Goal: Information Seeking & Learning: Learn about a topic

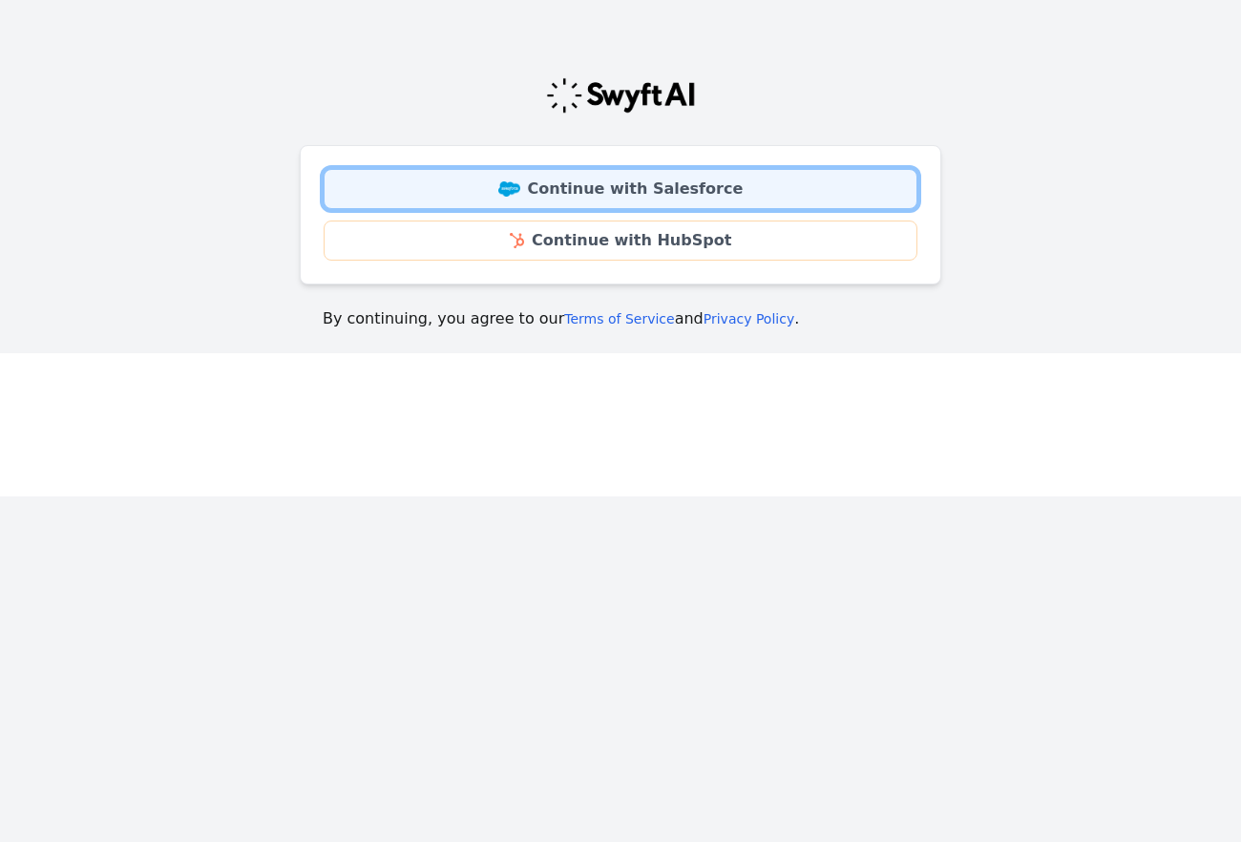
click at [697, 191] on link "Continue with Salesforce" at bounding box center [621, 189] width 594 height 40
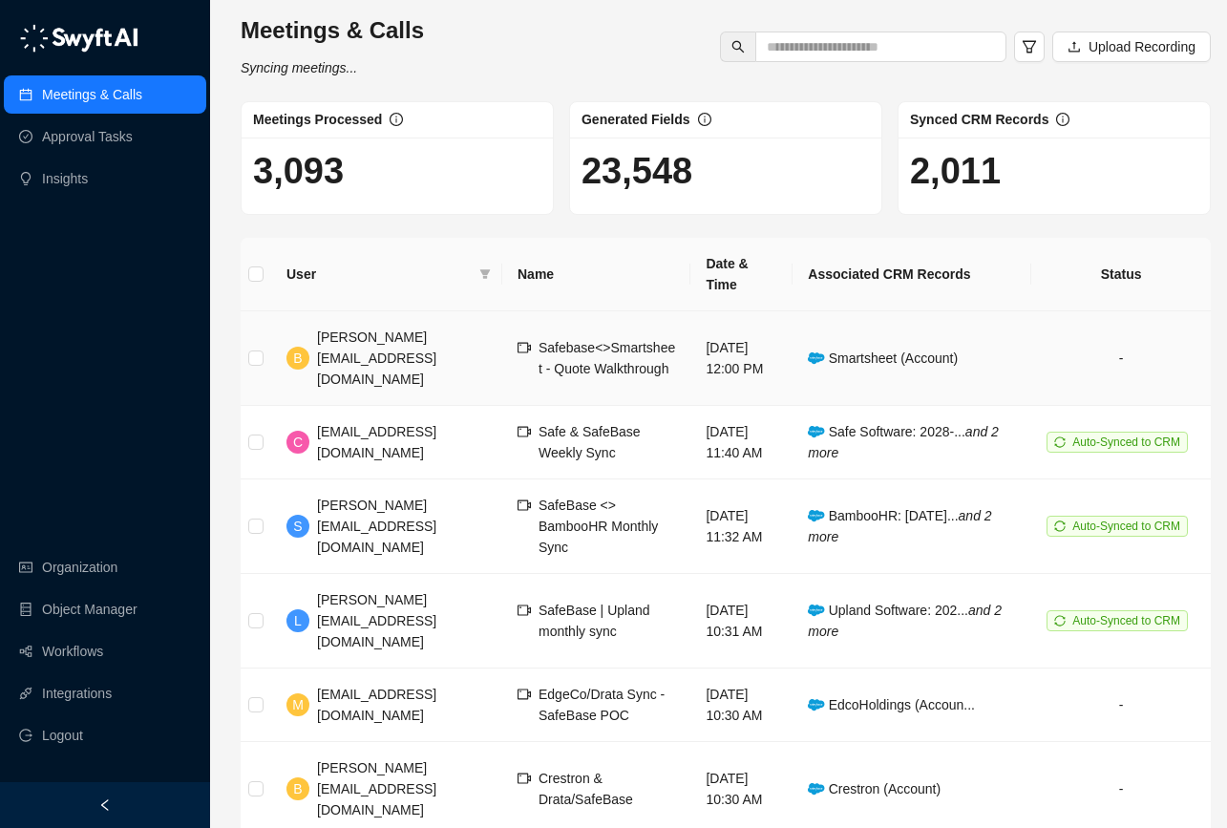
click at [538, 340] on span "Safebase<>Smartsheet - Quote Walkthrough" at bounding box center [606, 358] width 136 height 36
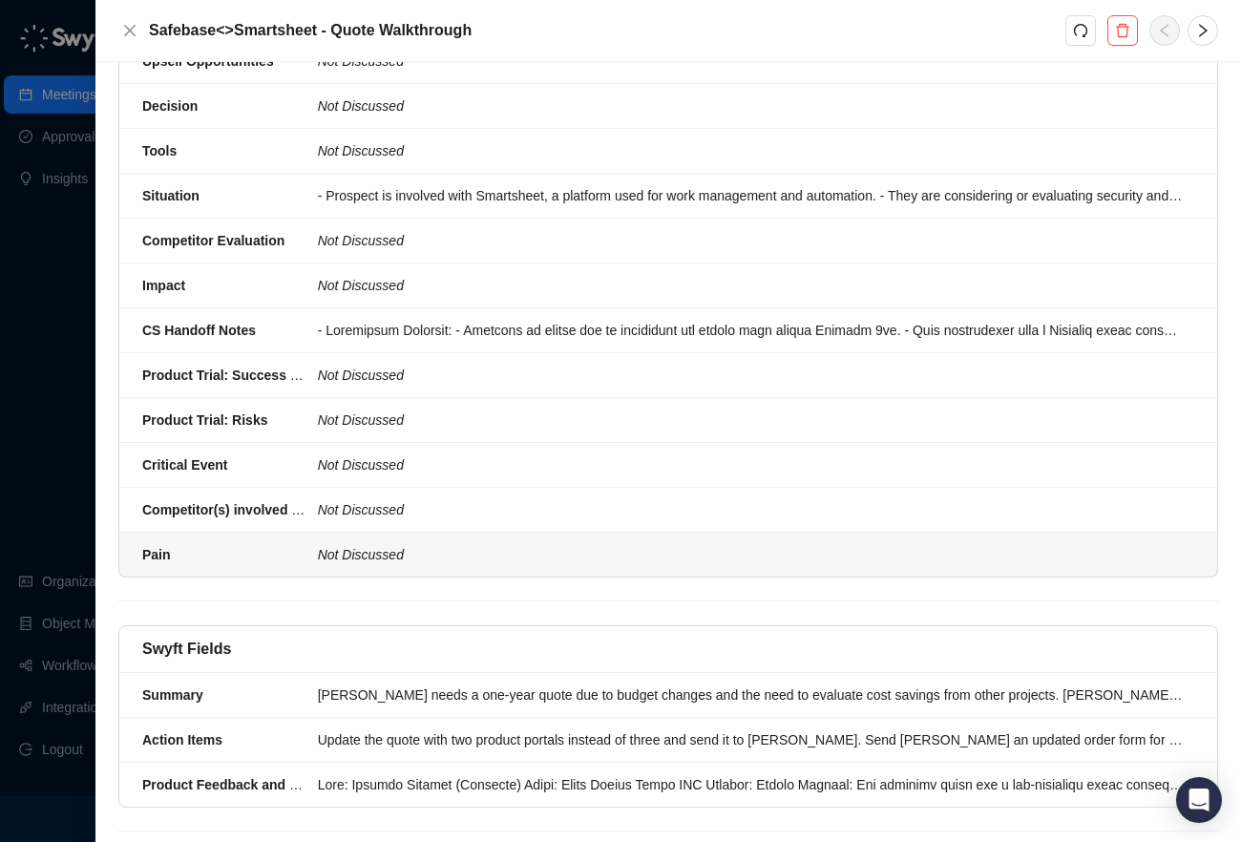
scroll to position [694, 0]
click at [122, 27] on icon "close" at bounding box center [129, 30] width 15 height 15
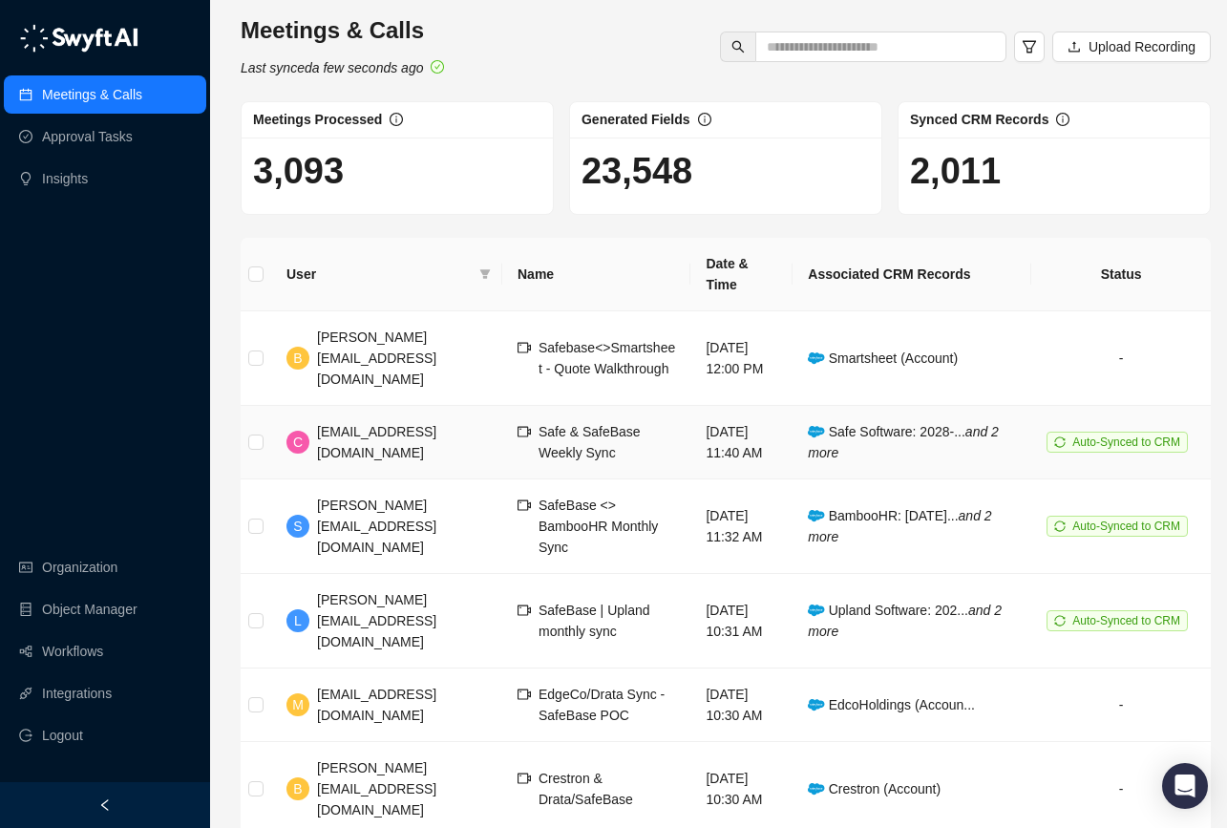
click at [615, 421] on div "Safe & SafeBase Weekly Sync" at bounding box center [606, 442] width 136 height 42
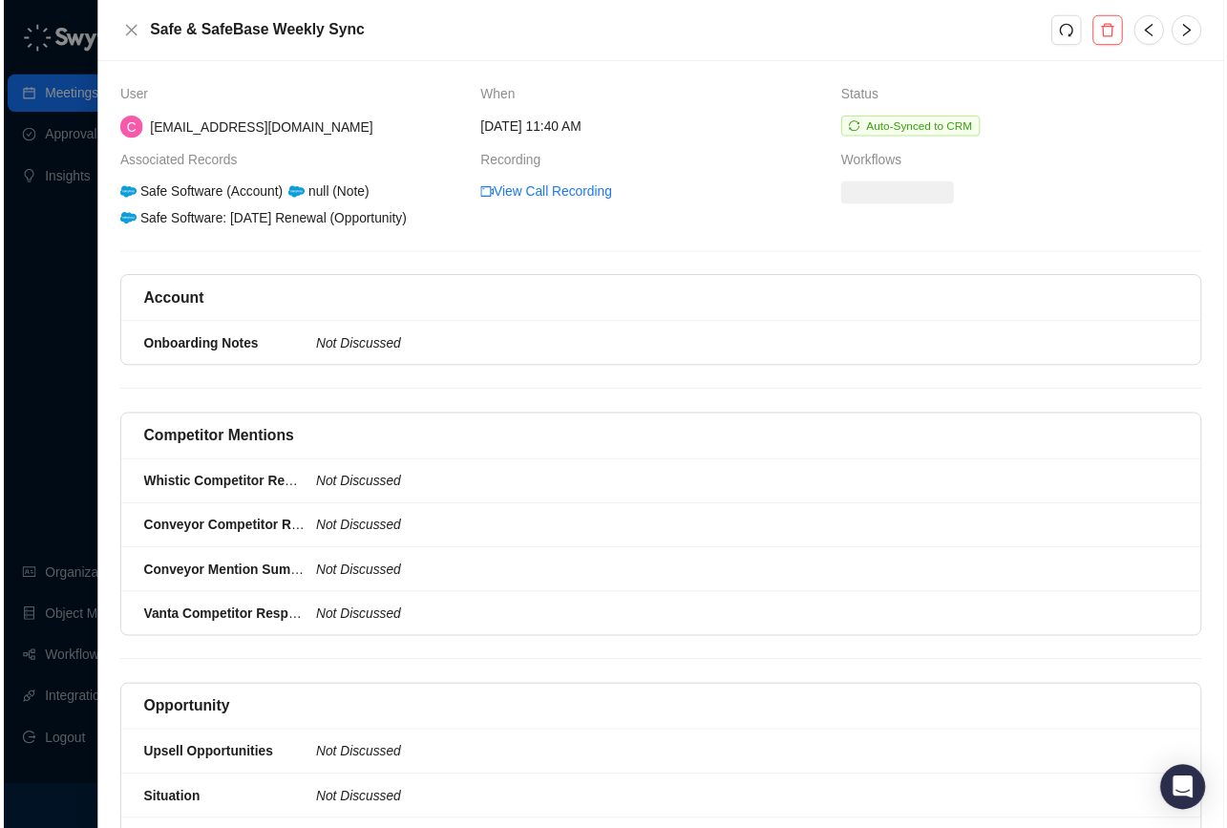
scroll to position [585, 0]
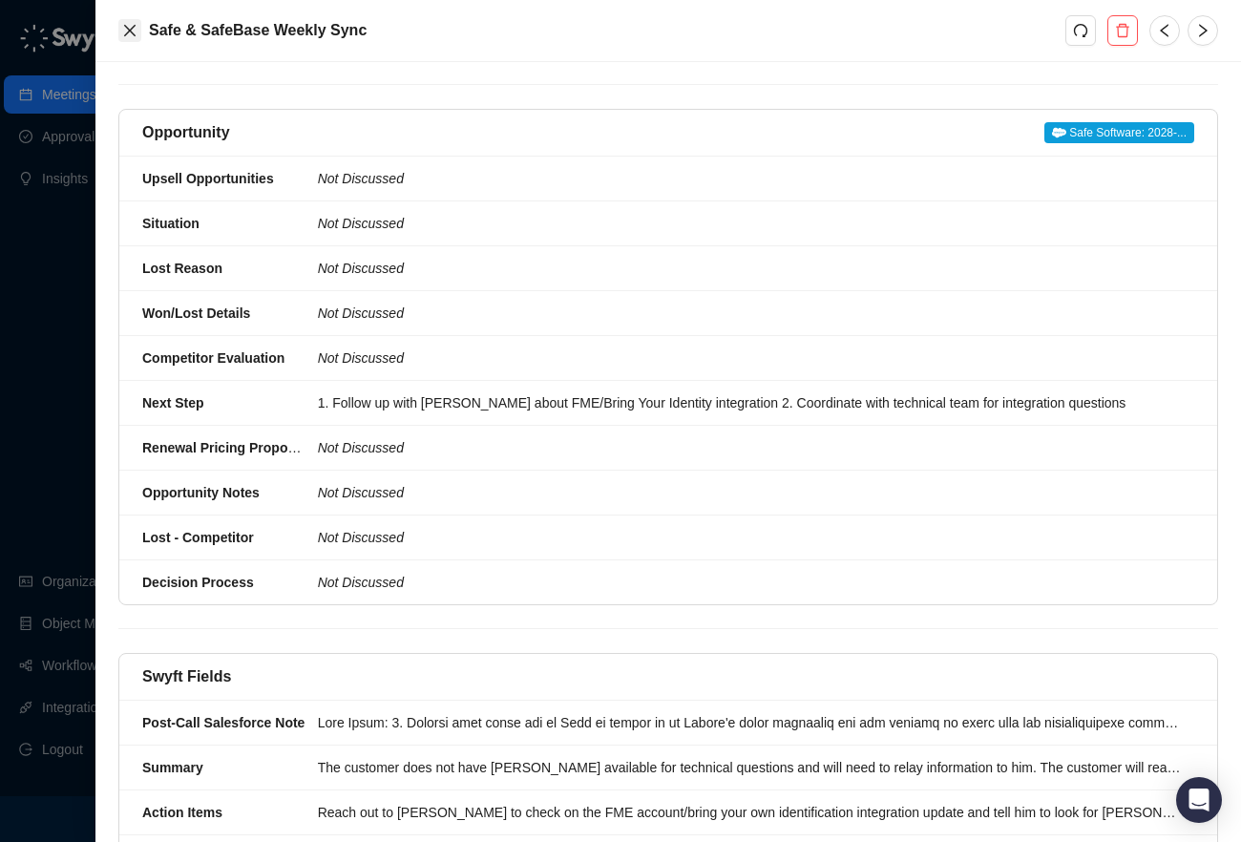
click at [123, 23] on icon "close" at bounding box center [129, 30] width 15 height 15
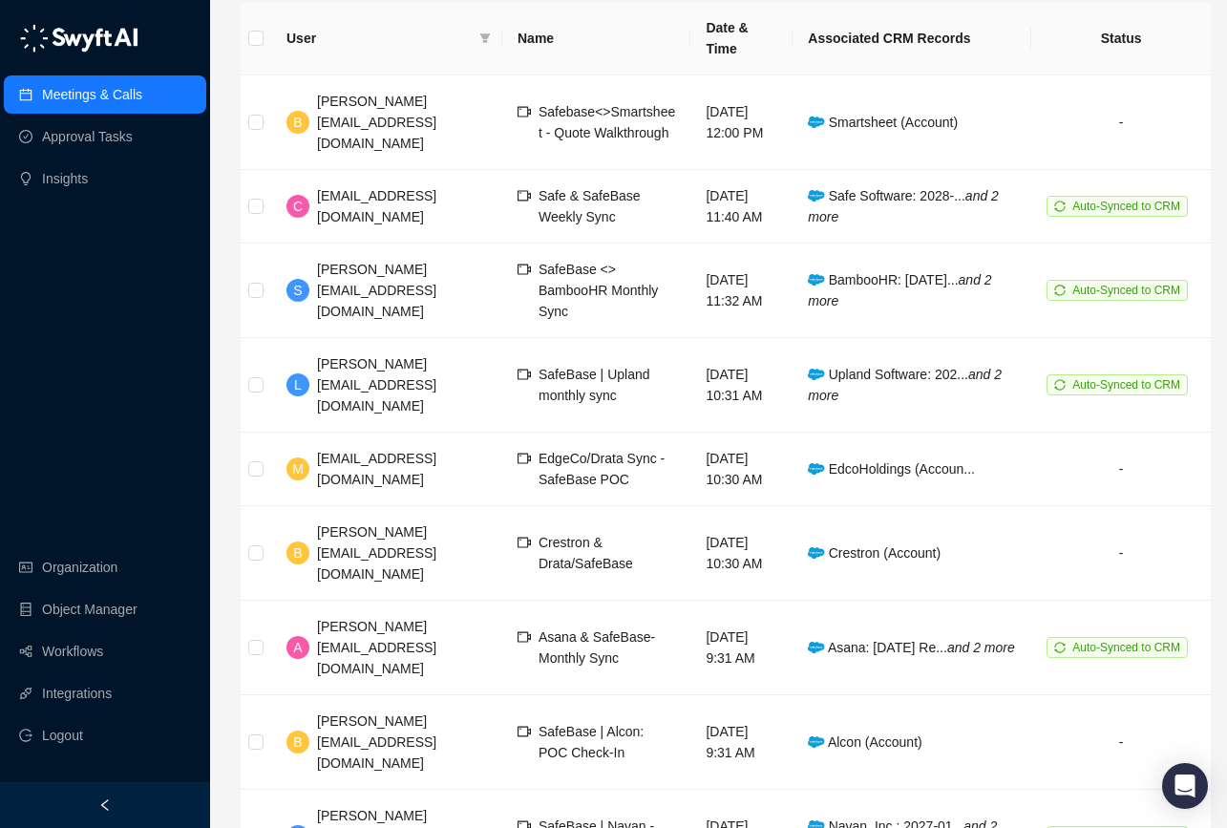
scroll to position [274, 0]
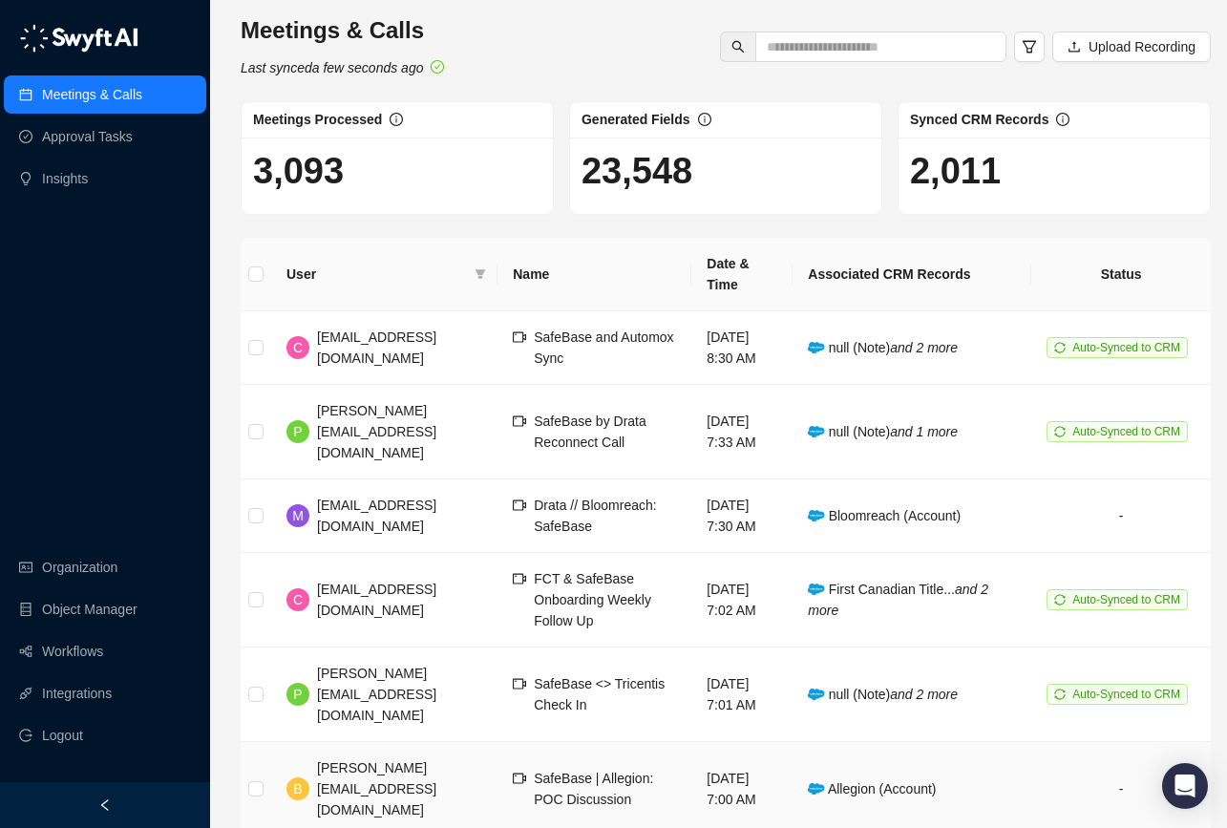
scroll to position [295, 0]
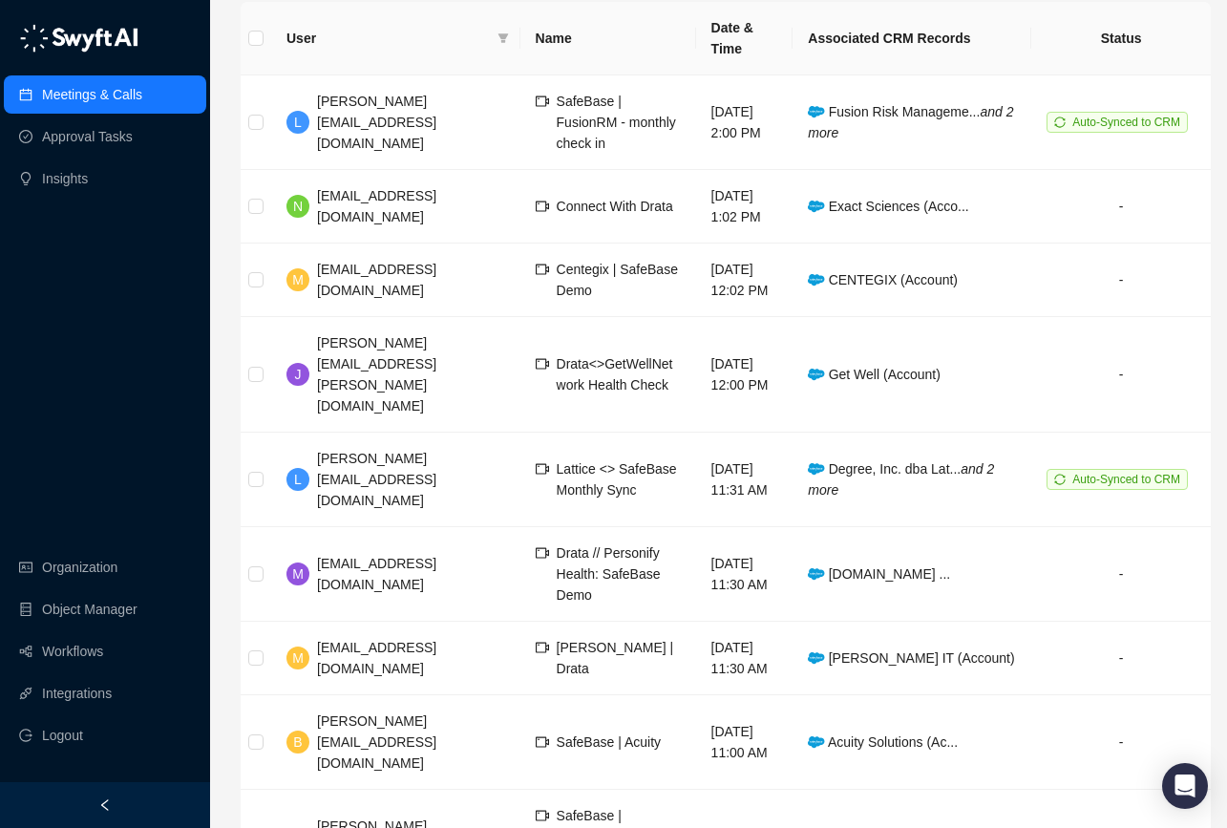
scroll to position [274, 0]
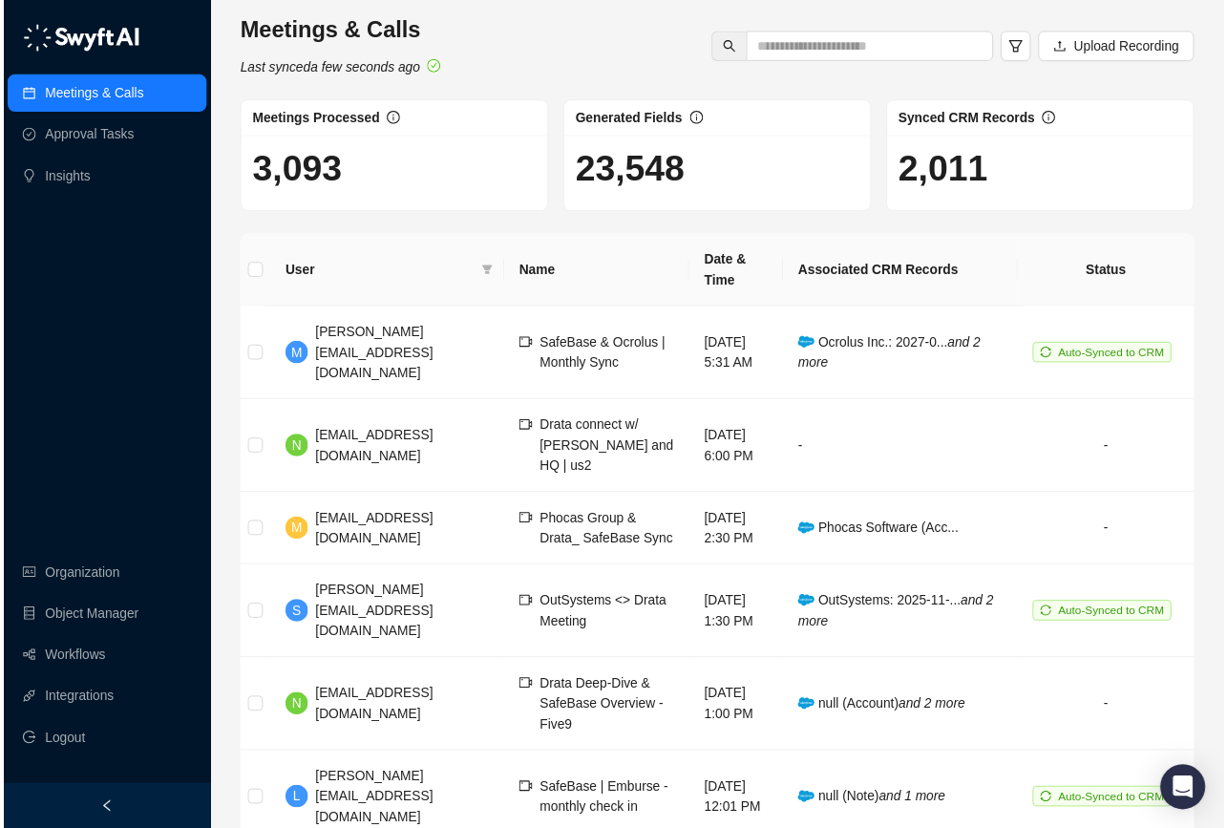
scroll to position [337, 0]
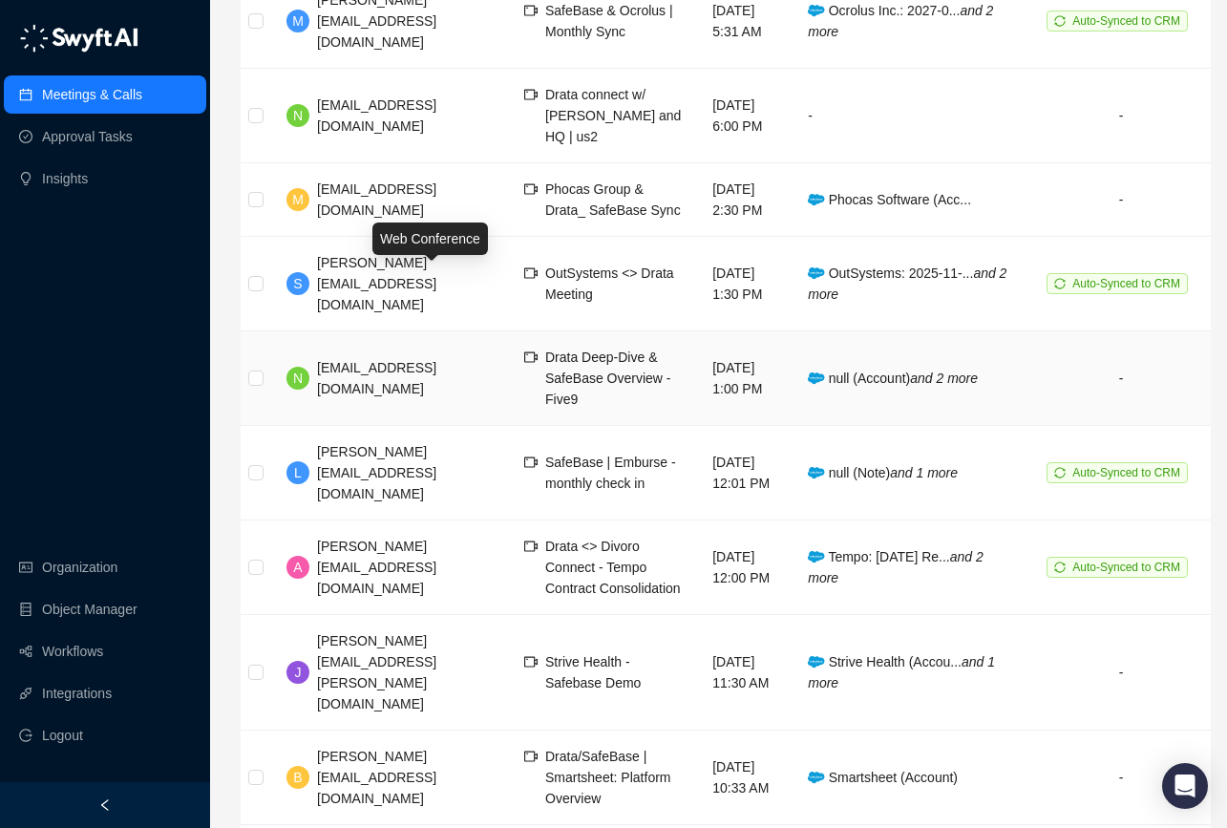
click at [524, 350] on icon "video-camera" at bounding box center [530, 356] width 13 height 13
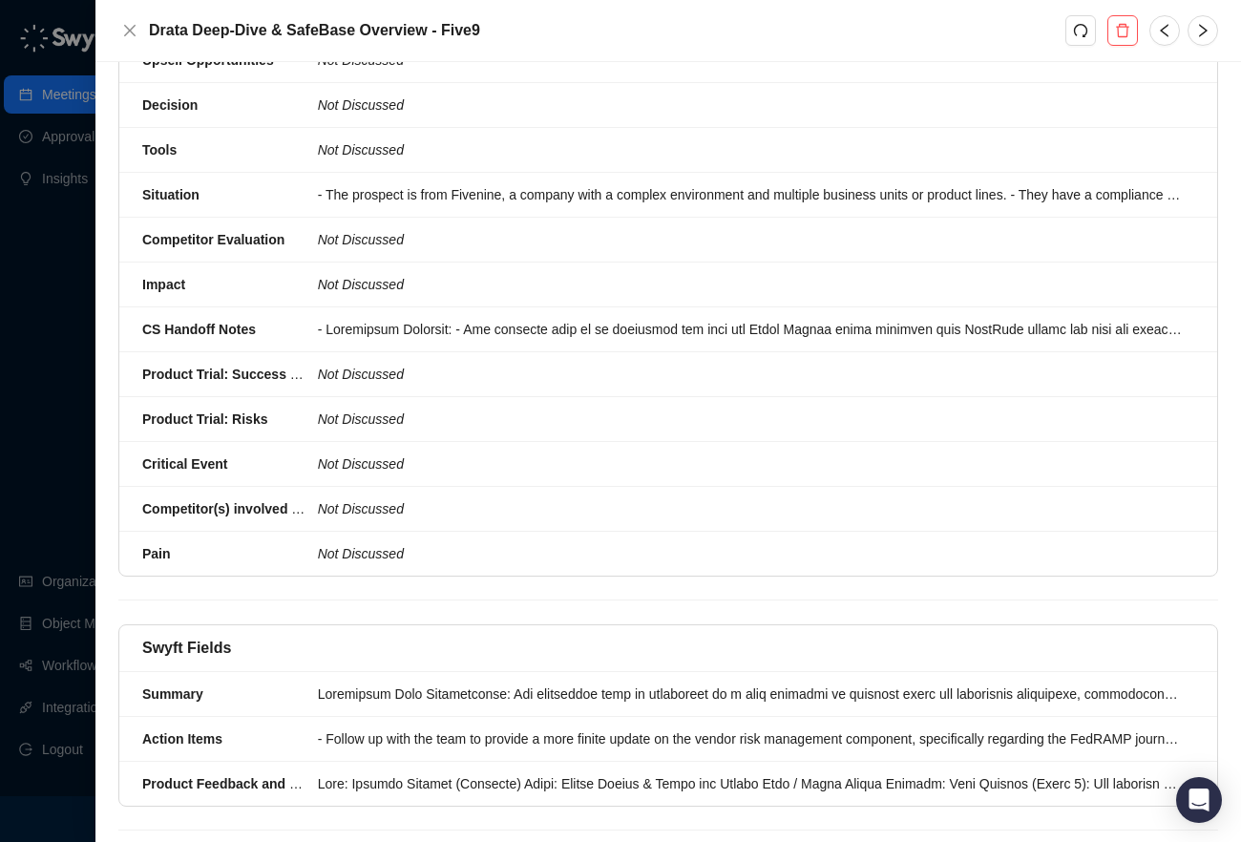
scroll to position [766, 0]
